Goal: Use online tool/utility: Utilize a website feature to perform a specific function

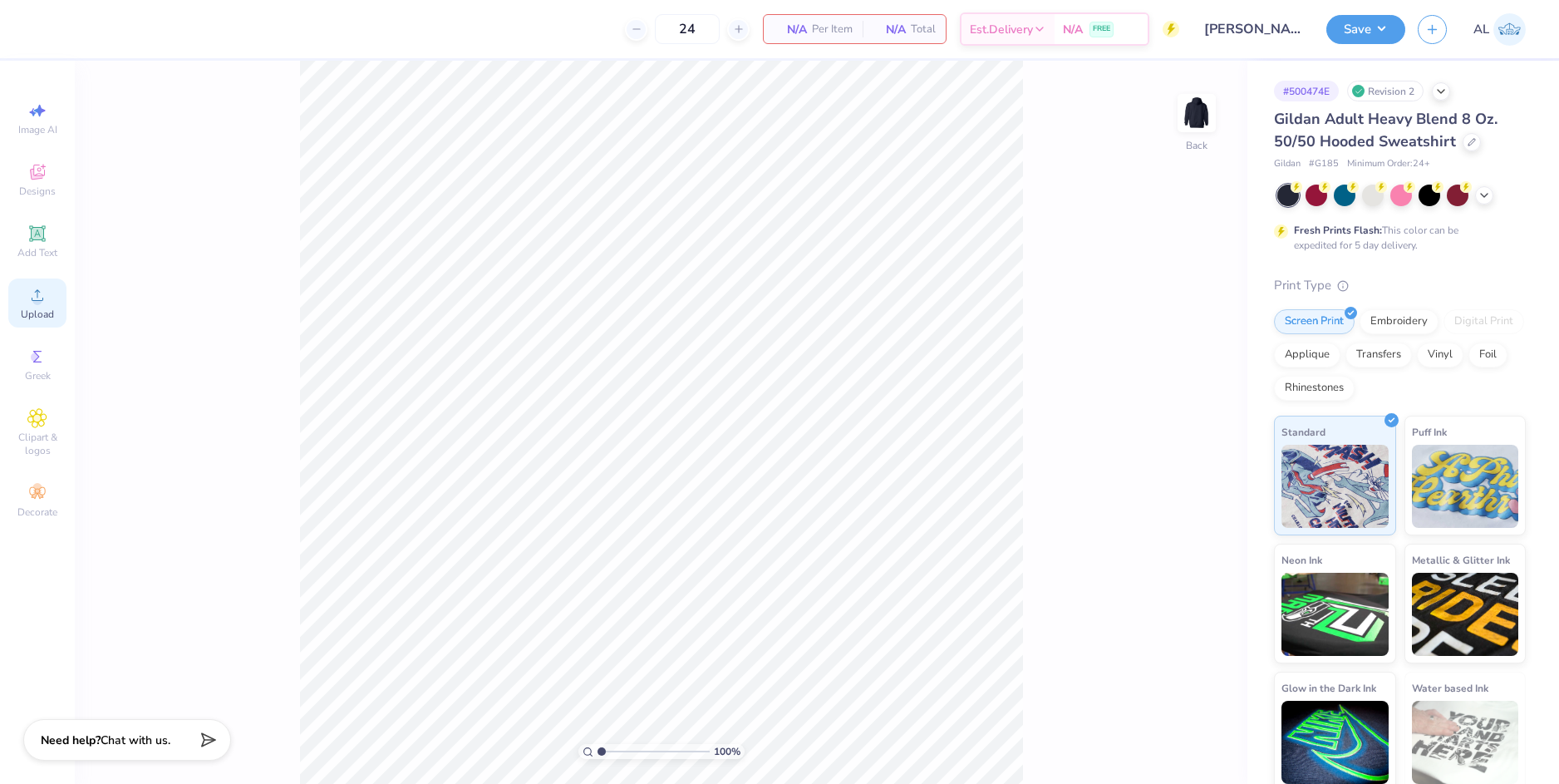
click at [41, 304] on icon at bounding box center [38, 296] width 20 height 20
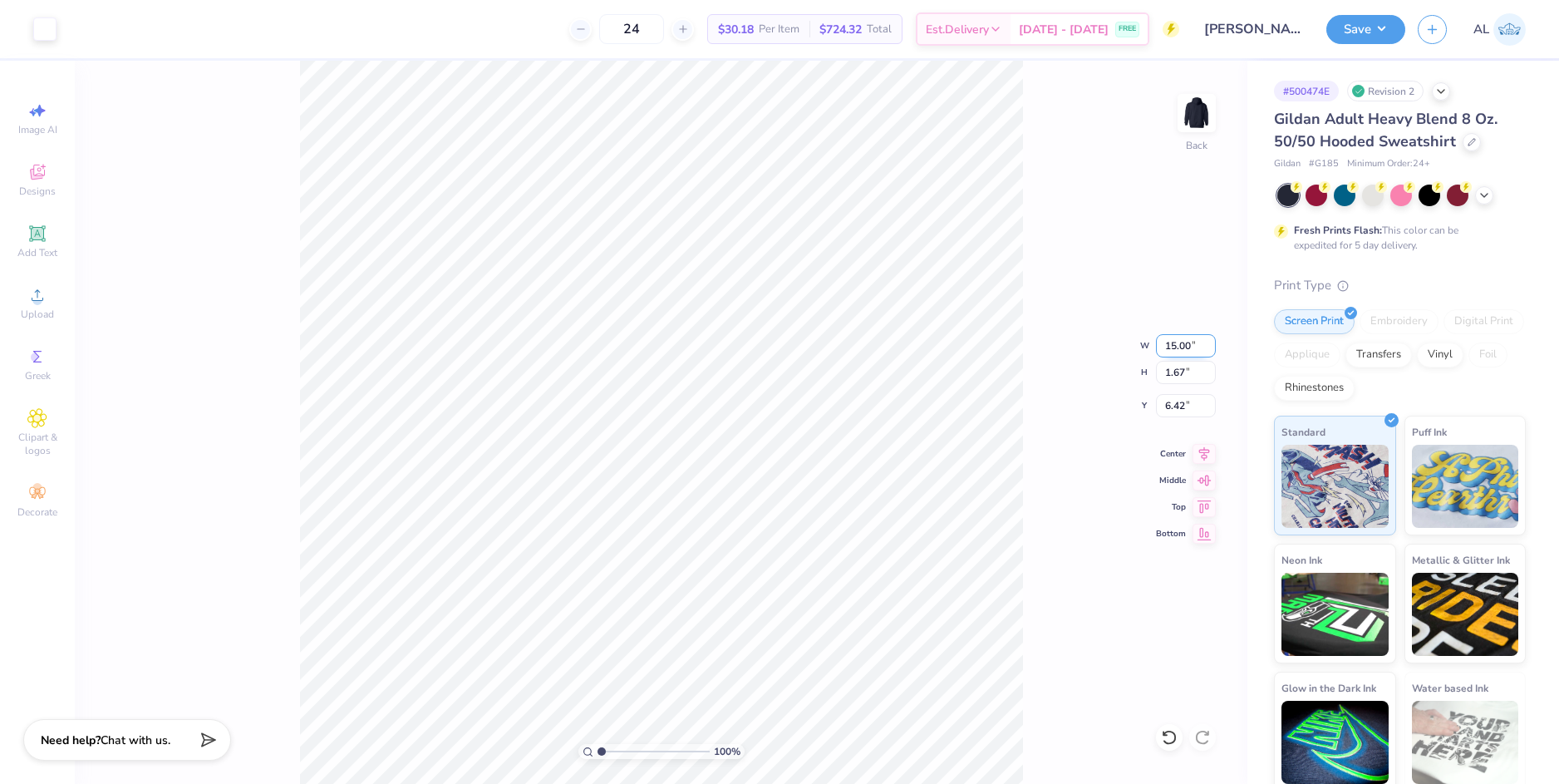
click at [1164, 342] on input "15.00" at bounding box center [1185, 345] width 60 height 23
click at [1164, 406] on input "6.42" at bounding box center [1185, 405] width 60 height 23
type input "12.00"
type input "1.33"
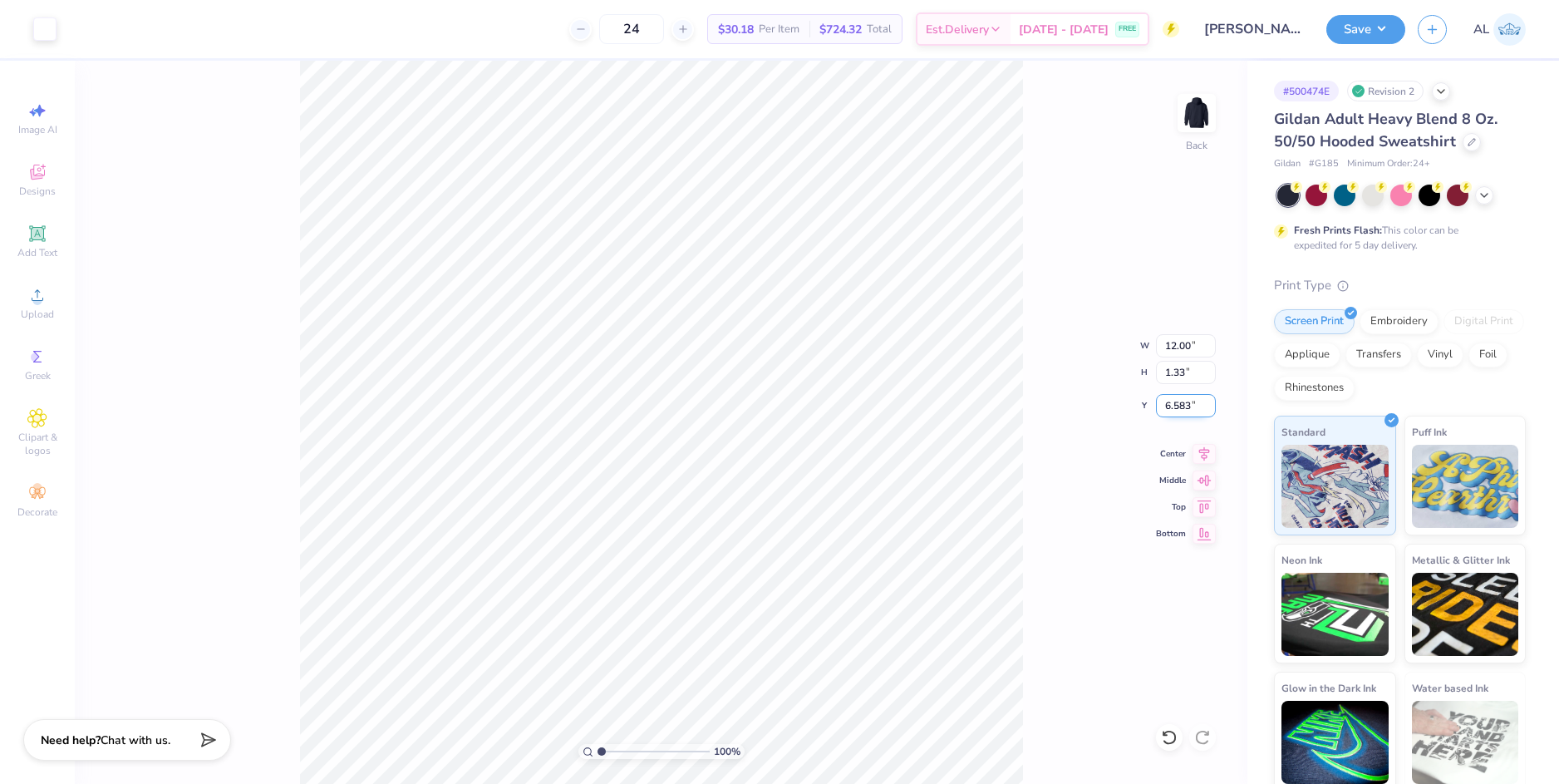
click at [1173, 406] on input "6.583" at bounding box center [1185, 405] width 60 height 23
type input "3.00"
click at [1180, 372] on input "1.33" at bounding box center [1185, 372] width 60 height 23
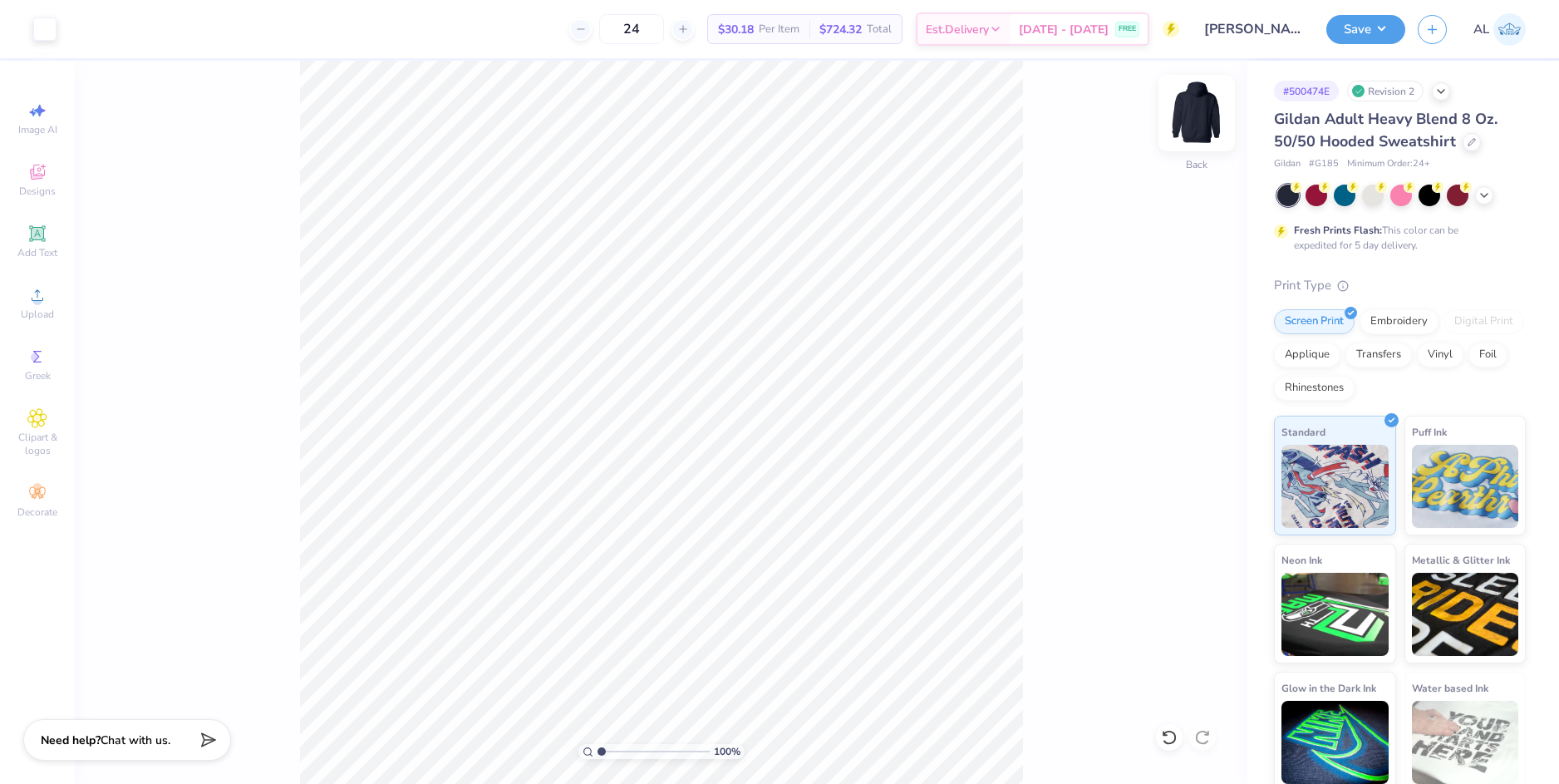
click at [1203, 109] on img at bounding box center [1197, 113] width 66 height 66
click at [42, 300] on icon at bounding box center [37, 295] width 12 height 12
click at [50, 300] on div "Upload" at bounding box center [37, 302] width 58 height 49
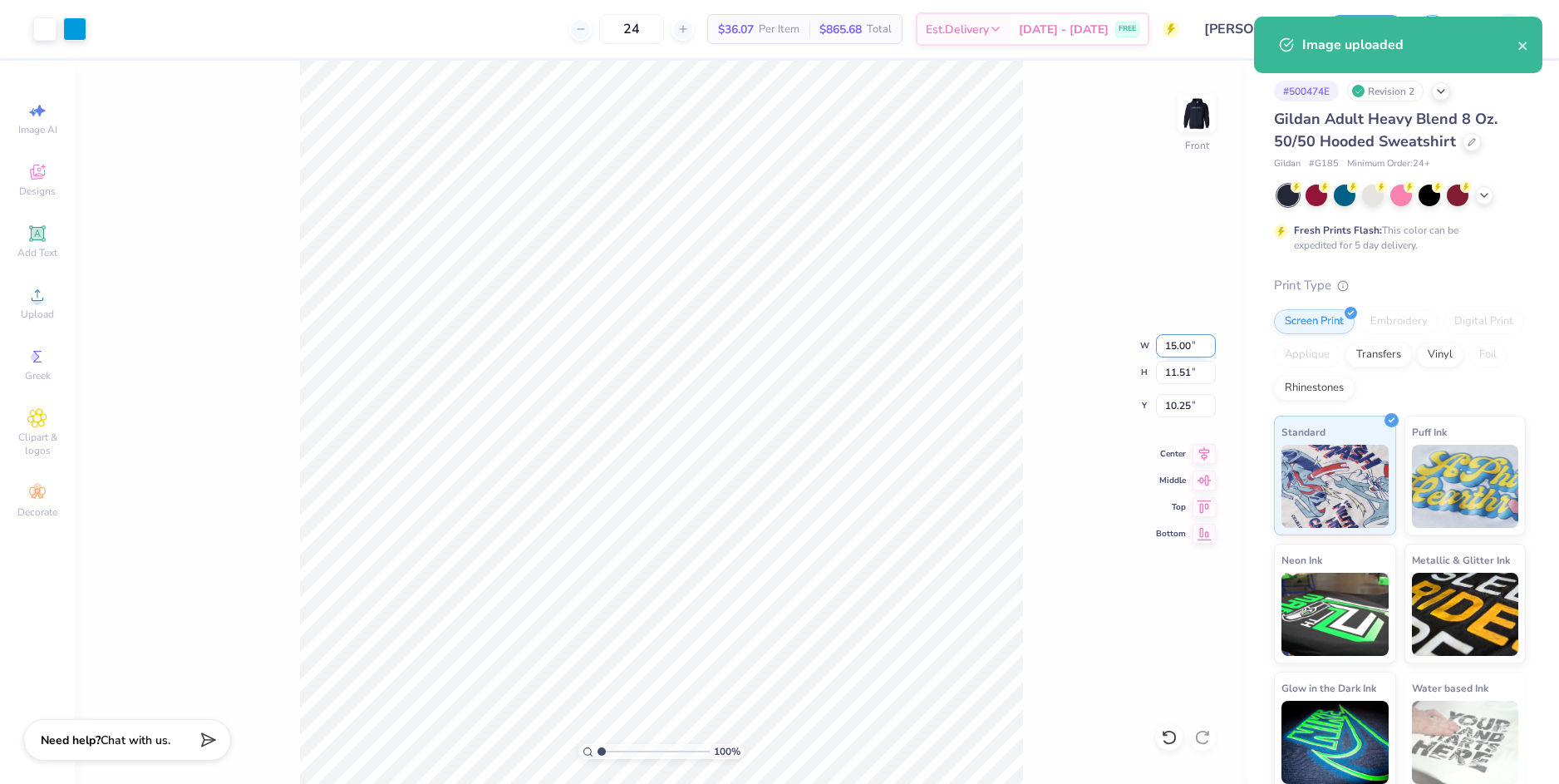
click at [1169, 348] on input "15.00" at bounding box center [1185, 345] width 60 height 23
type input "12.00"
type input "9.21"
click at [1177, 408] on input "11.40" at bounding box center [1185, 405] width 60 height 23
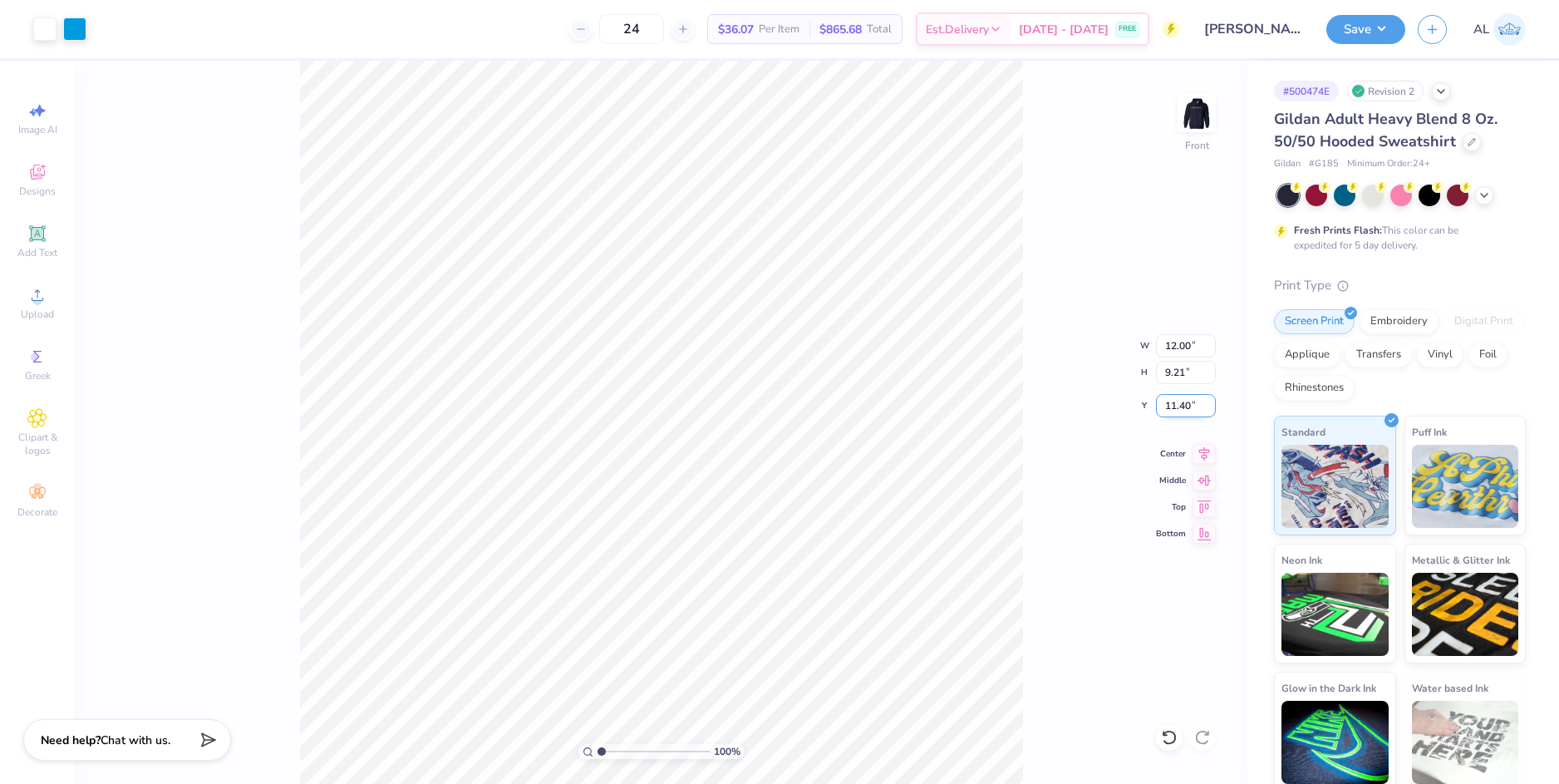
click at [1177, 408] on input "11.40" at bounding box center [1185, 405] width 60 height 23
type input "6.00"
click at [1184, 377] on input "9.21" at bounding box center [1185, 372] width 60 height 23
click at [1206, 453] on icon at bounding box center [1204, 452] width 23 height 20
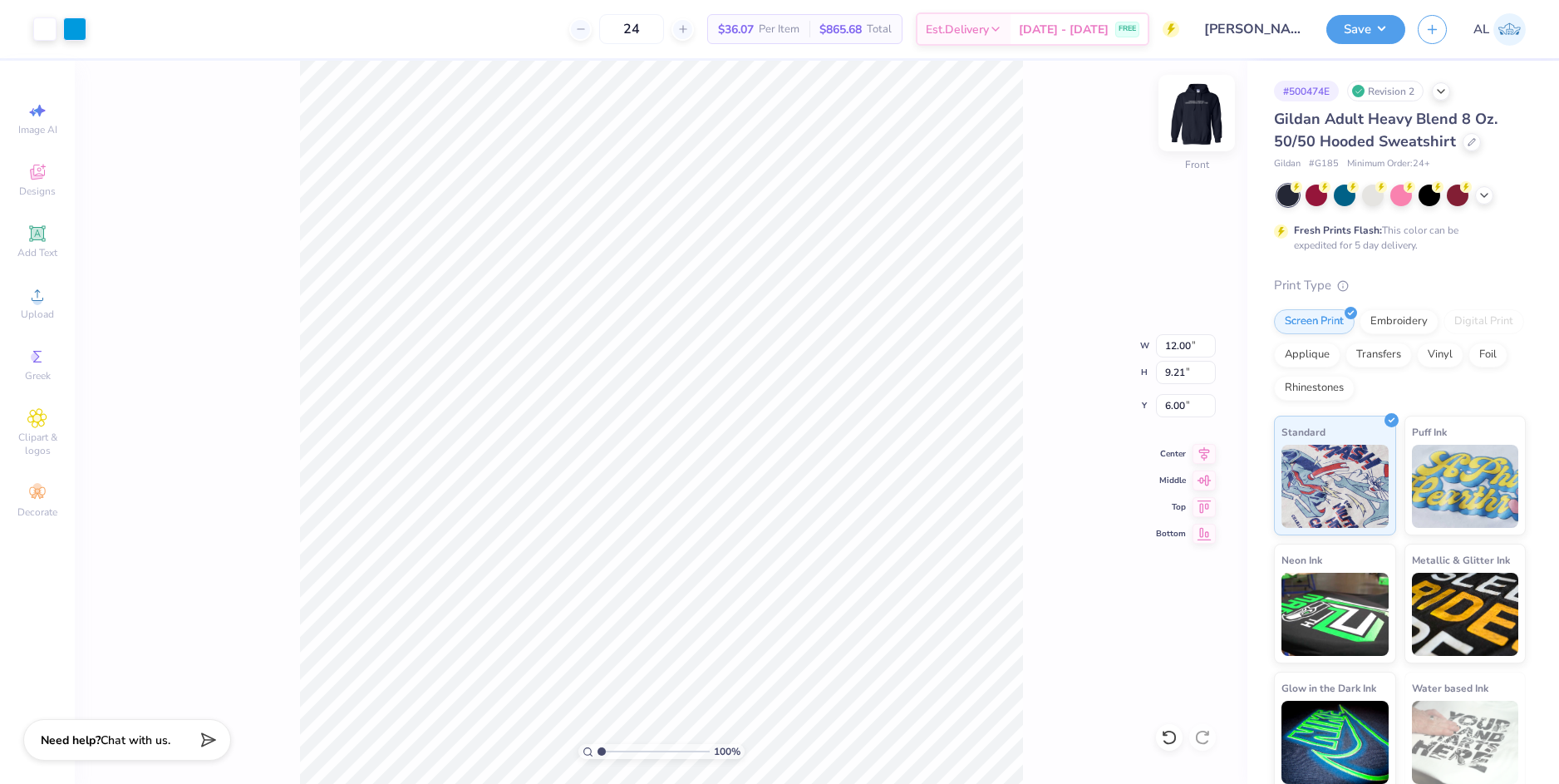
click at [1209, 113] on img at bounding box center [1197, 113] width 66 height 66
click at [1199, 454] on icon at bounding box center [1204, 452] width 23 height 20
click at [1371, 33] on button "Save" at bounding box center [1366, 28] width 79 height 29
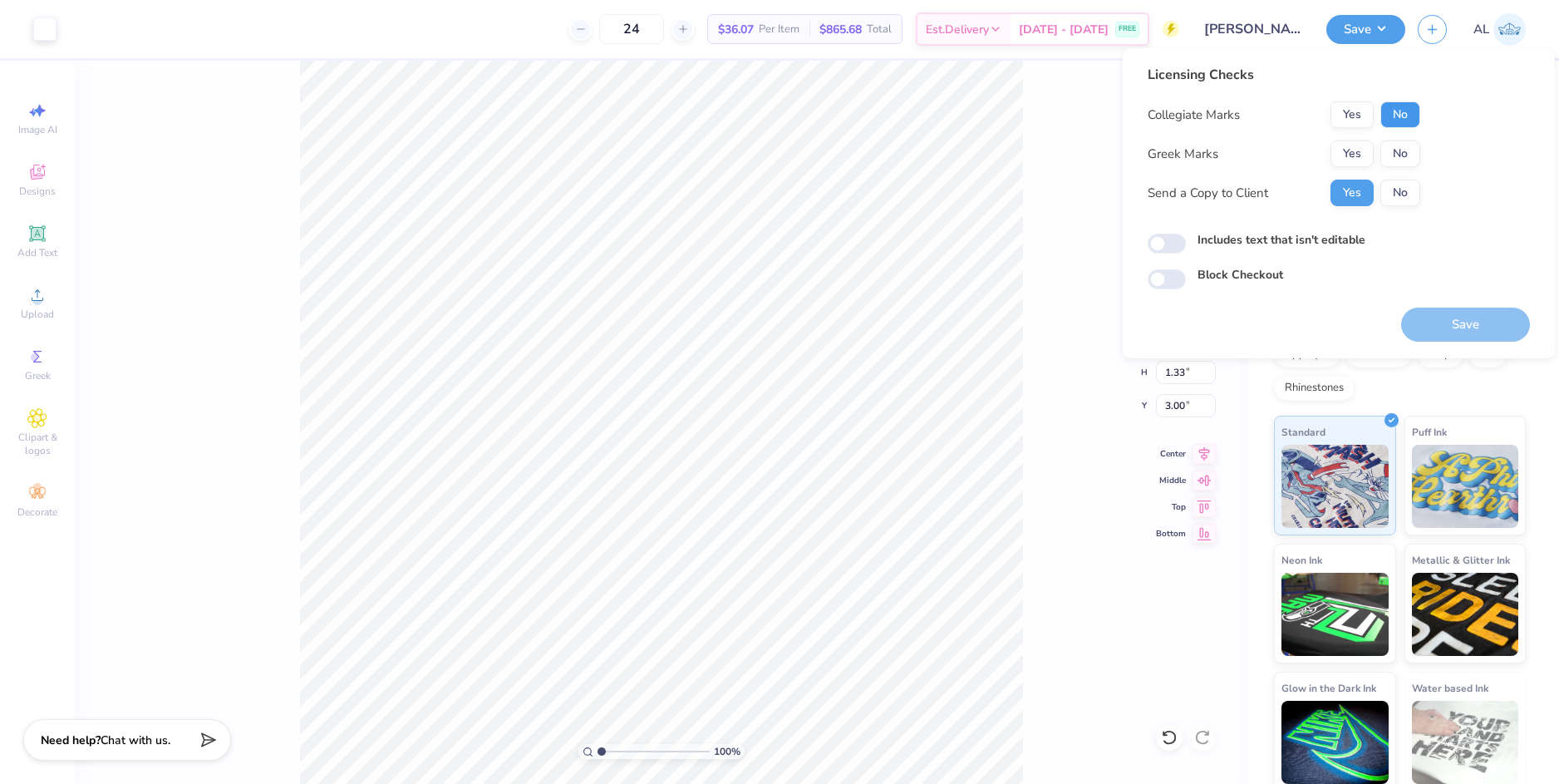
click at [1405, 118] on button "No" at bounding box center [1400, 114] width 39 height 27
click at [1410, 154] on button "No" at bounding box center [1400, 153] width 39 height 27
click at [1445, 309] on button "Save" at bounding box center [1465, 324] width 129 height 34
